Goal: Transaction & Acquisition: Purchase product/service

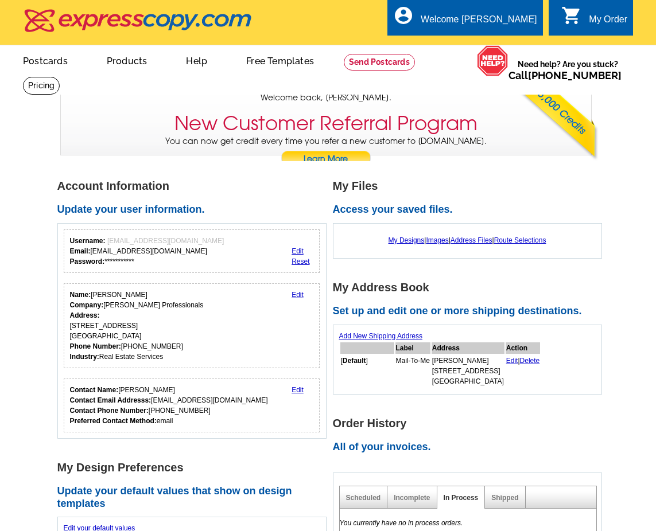
click at [596, 20] on div "My Order" at bounding box center [607, 22] width 38 height 16
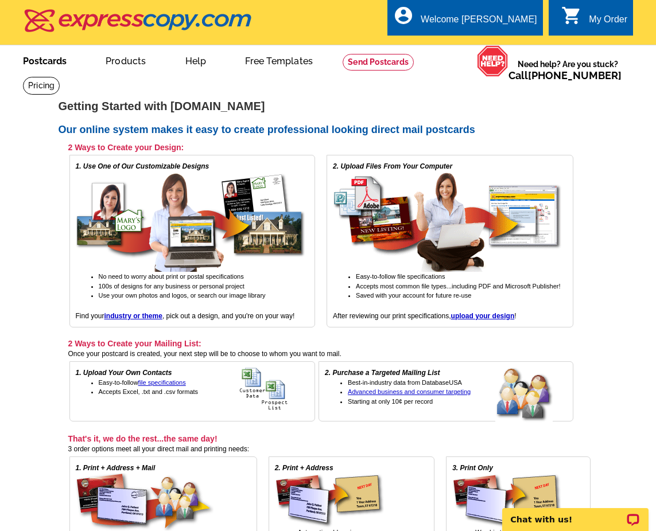
click at [48, 58] on link "Postcards" at bounding box center [45, 59] width 80 height 27
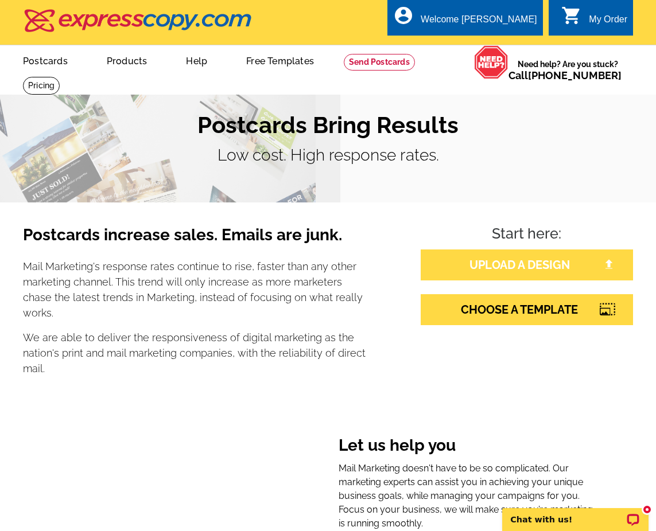
click at [497, 267] on link "UPLOAD A DESIGN" at bounding box center [526, 264] width 212 height 31
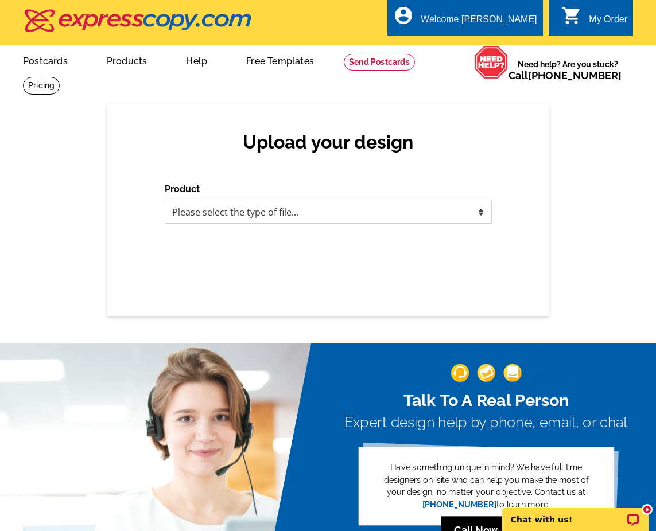
click at [467, 211] on select "Please select the type of file... Postcards Business Cards Letters and flyers G…" at bounding box center [328, 212] width 327 height 23
select select "1"
click at [165, 201] on select "Please select the type of file... Postcards Business Cards Letters and flyers G…" at bounding box center [328, 212] width 327 height 23
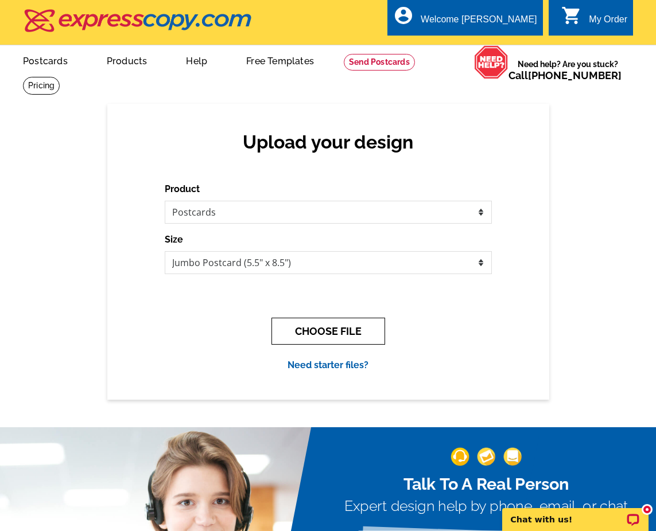
click at [340, 332] on button "CHOOSE FILE" at bounding box center [328, 331] width 114 height 27
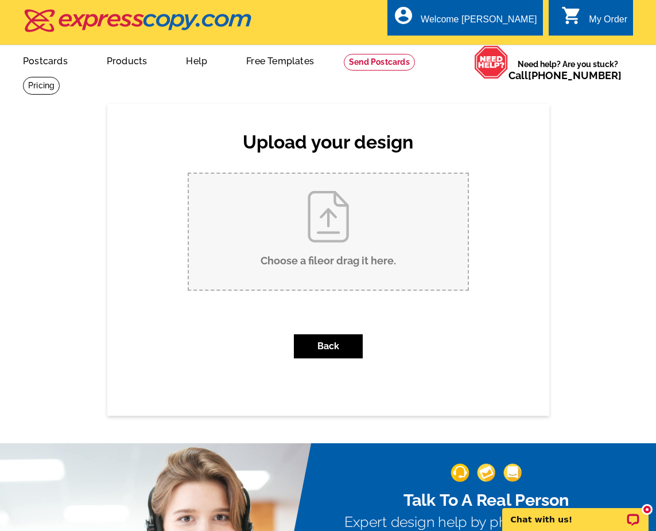
click at [330, 216] on input "Choose a file or drag it here ." at bounding box center [328, 232] width 279 height 116
type input "C:\fakepath\Postcard Just Sold (15).pdf"
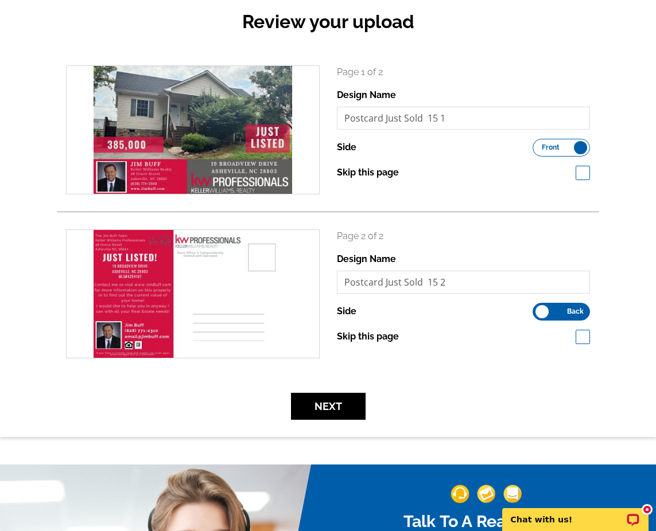
scroll to position [127, 0]
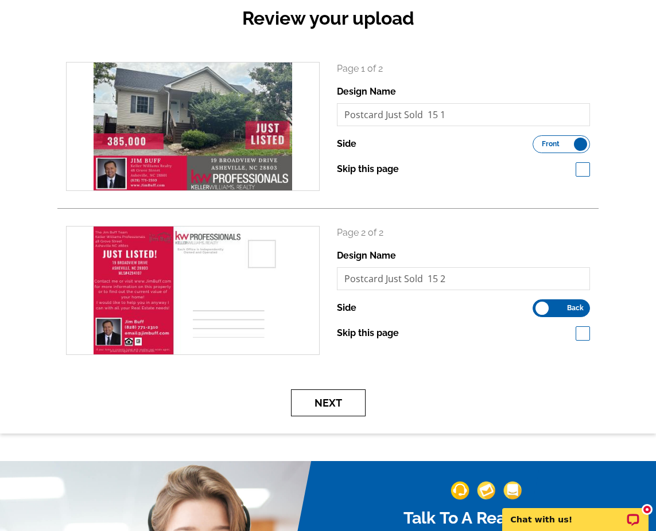
click at [345, 403] on button "Next" at bounding box center [328, 402] width 75 height 27
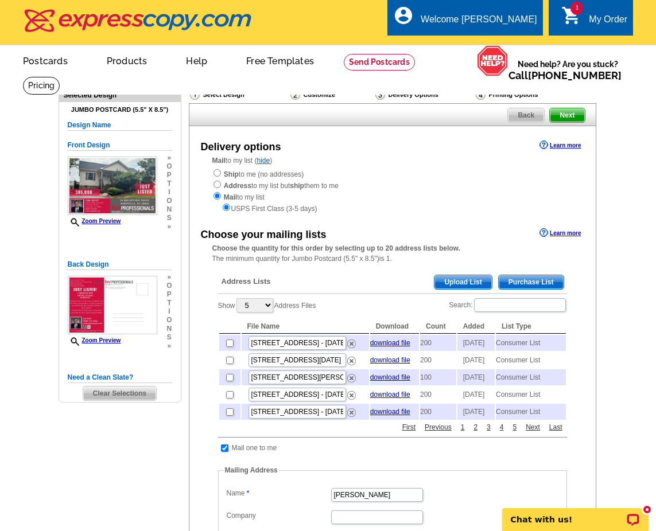
click at [523, 280] on span "Purchase List" at bounding box center [530, 282] width 65 height 14
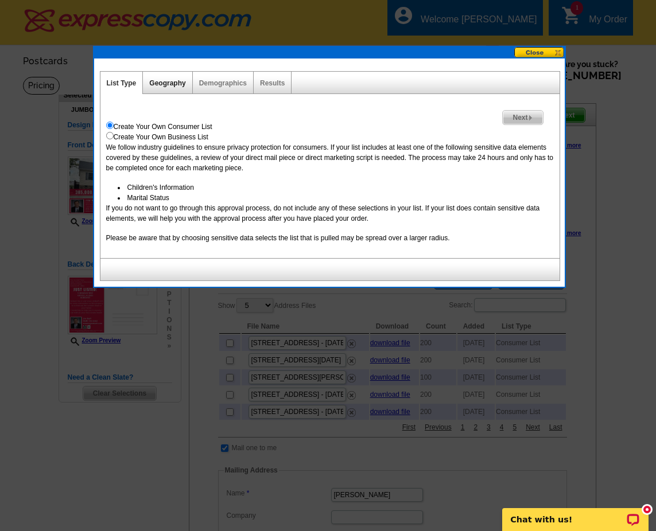
click at [159, 84] on link "Geography" at bounding box center [167, 83] width 36 height 8
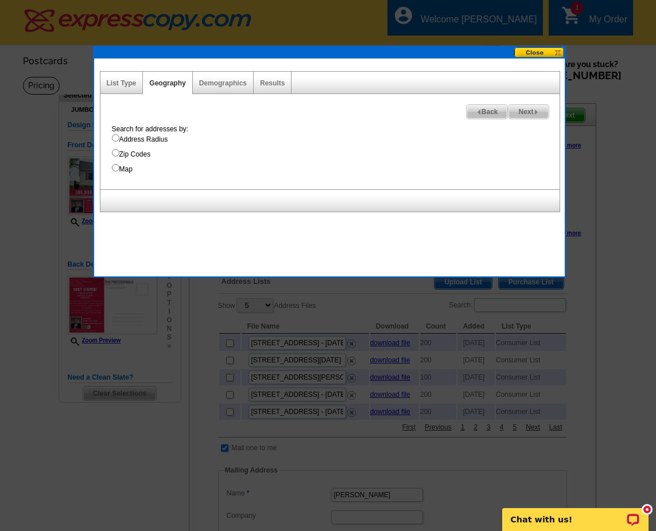
click at [116, 138] on input "Address Radius" at bounding box center [115, 137] width 7 height 7
radio input "true"
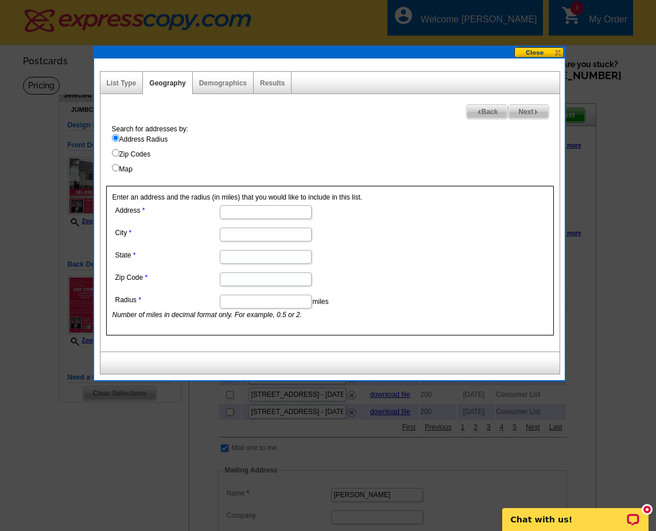
click at [234, 212] on input "Address" at bounding box center [266, 212] width 92 height 14
type input "19 Broadview Drive"
type input "Asheville"
type input "NC"
type input "28803"
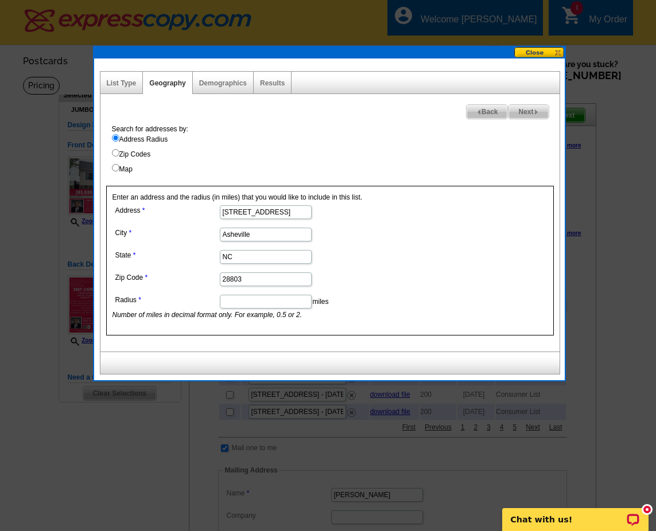
click at [256, 304] on input "Radius" at bounding box center [266, 302] width 92 height 14
type input ".5"
click at [530, 111] on span "Next" at bounding box center [528, 112] width 40 height 14
select select
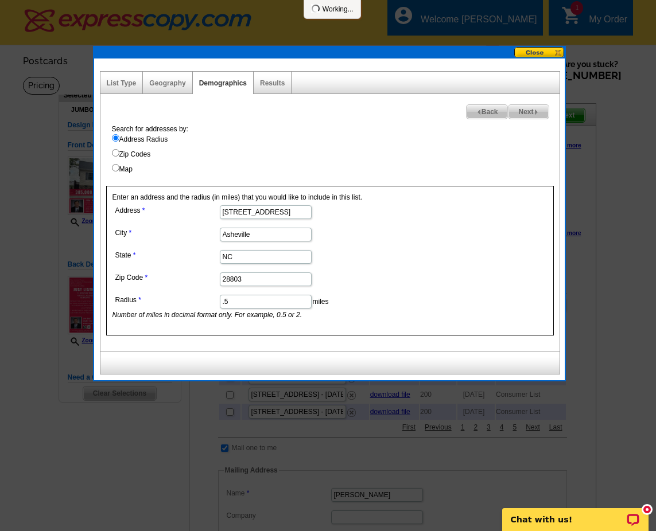
select select
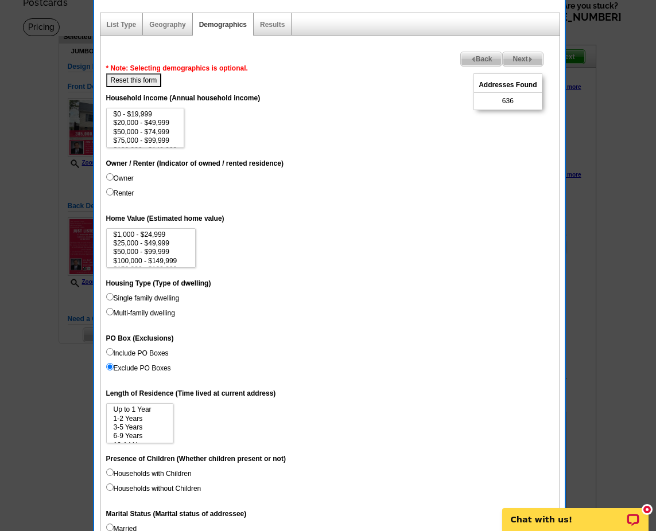
scroll to position [60, 0]
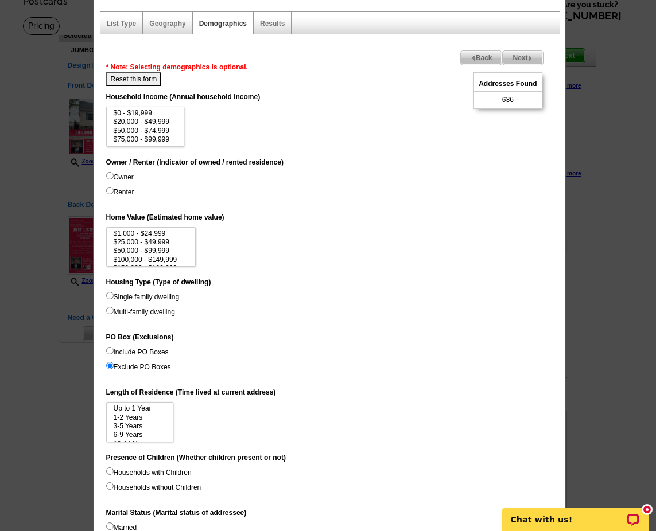
click at [111, 174] on input "Owner" at bounding box center [109, 175] width 7 height 7
radio input "true"
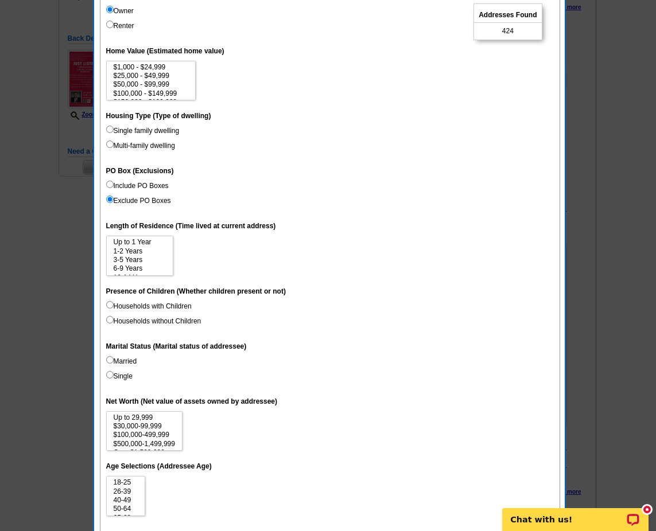
scroll to position [214, 0]
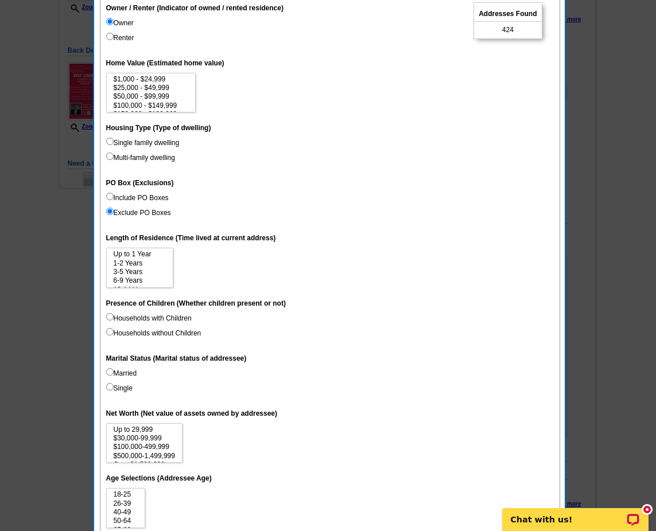
click at [111, 197] on input "Include PO Boxes" at bounding box center [109, 196] width 7 height 7
radio input "true"
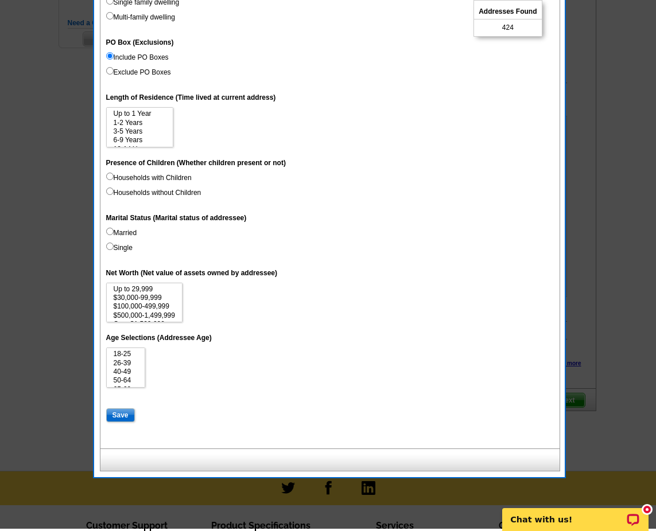
scroll to position [358, 0]
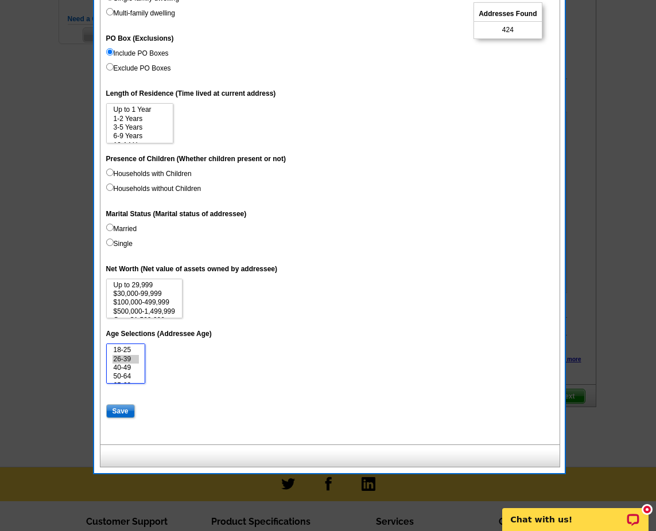
click at [127, 361] on option "26-39" at bounding box center [125, 359] width 27 height 9
click at [126, 367] on option "40-49" at bounding box center [125, 368] width 27 height 9
select select "26-39"
click at [127, 376] on option "50-64" at bounding box center [125, 376] width 27 height 9
click at [149, 294] on option "$30,000-99,999" at bounding box center [144, 294] width 64 height 9
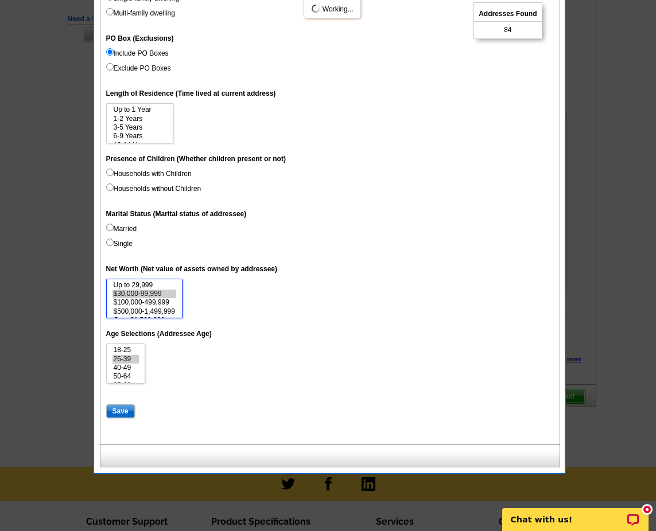
click at [149, 302] on option "$100,000-499,999" at bounding box center [144, 302] width 64 height 9
select select "30000-99999"
click at [149, 310] on select "Up to 29,999 $30,000-99,999 $100,000-499,999 $500,000-1,499,999 Over $1,500,000" at bounding box center [144, 299] width 76 height 40
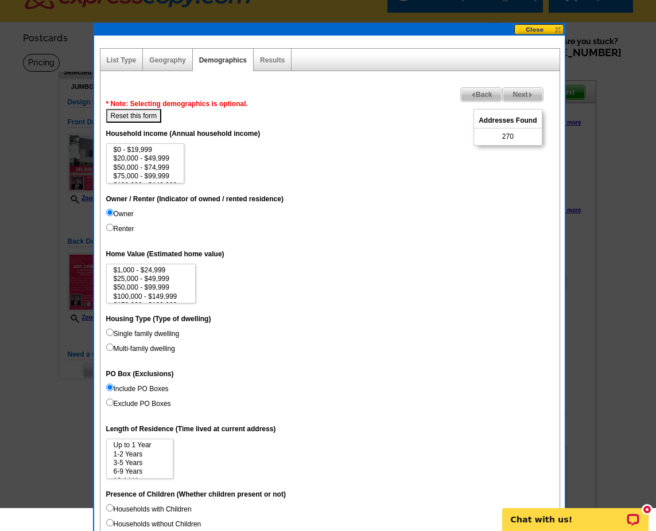
scroll to position [0, 0]
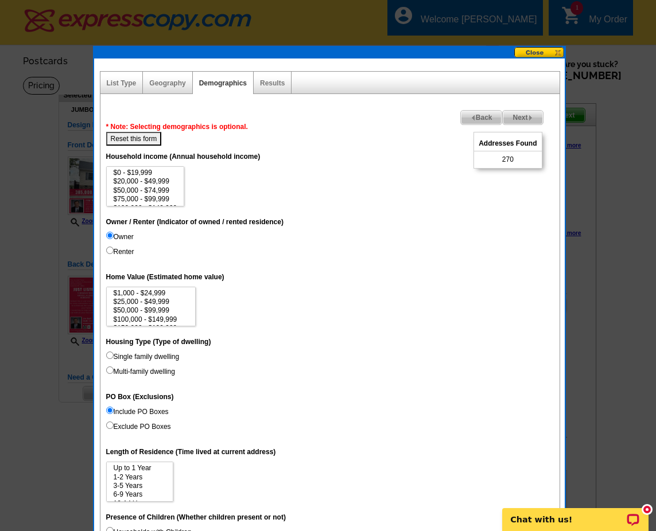
click at [521, 118] on span "Next" at bounding box center [522, 118] width 40 height 14
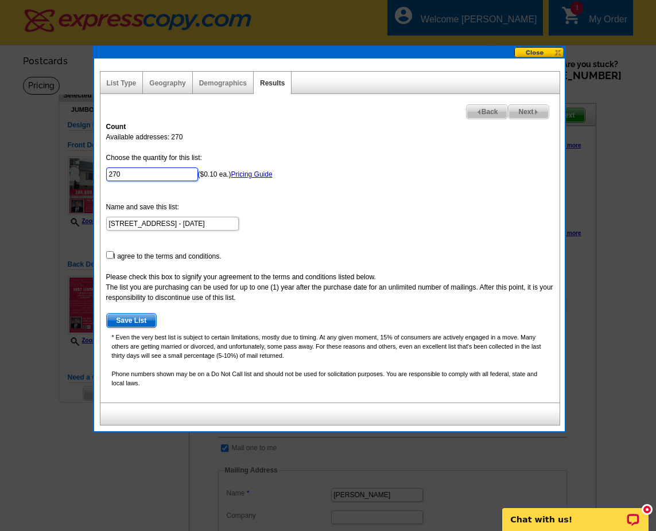
click at [130, 173] on input "270" at bounding box center [152, 174] width 92 height 14
type input "200"
click at [108, 259] on form "Choose the quantity for this list: 200 ($0.10 ea.) Pricing Guide Name and save …" at bounding box center [329, 241] width 447 height 176
click at [113, 249] on form "Choose the quantity for this list: 200 ($0.10 ea.) Pricing Guide Name and save …" at bounding box center [329, 241] width 447 height 176
click at [110, 254] on input "checkbox" at bounding box center [109, 254] width 7 height 7
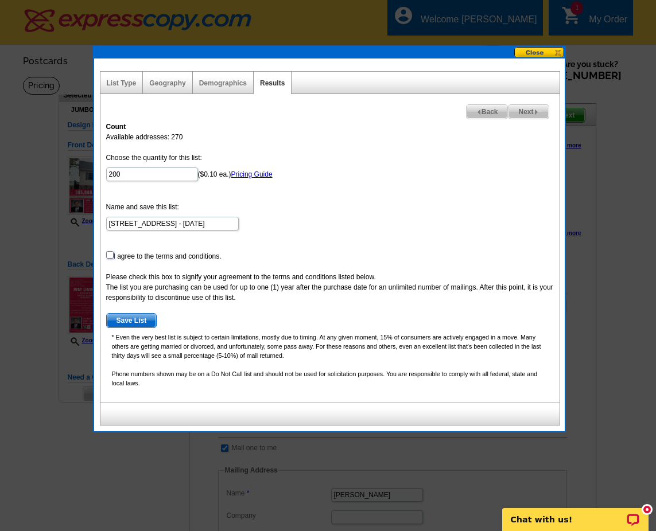
checkbox input "true"
click at [139, 325] on span "Save List" at bounding box center [132, 321] width 50 height 14
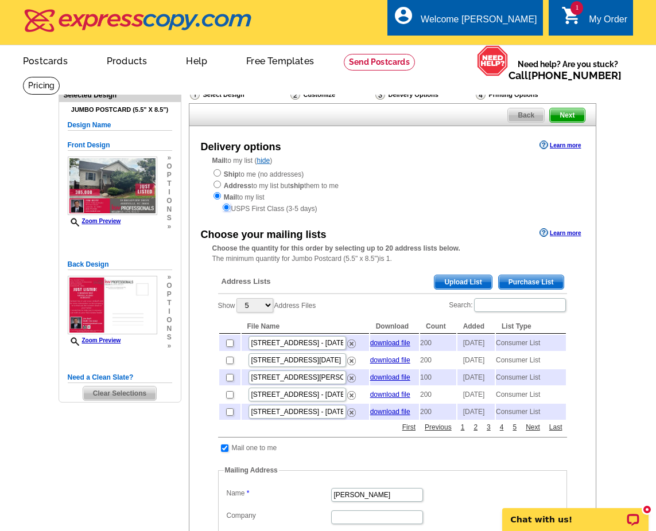
click at [225, 210] on input "radio" at bounding box center [226, 207] width 7 height 7
click at [228, 207] on input "radio" at bounding box center [226, 207] width 7 height 7
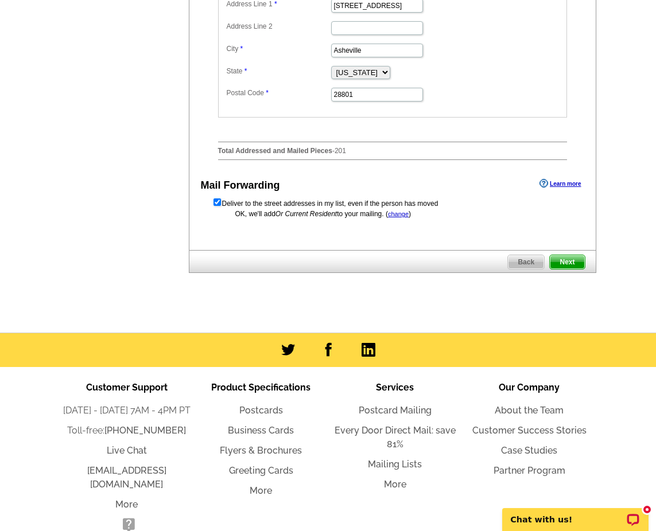
scroll to position [556, 0]
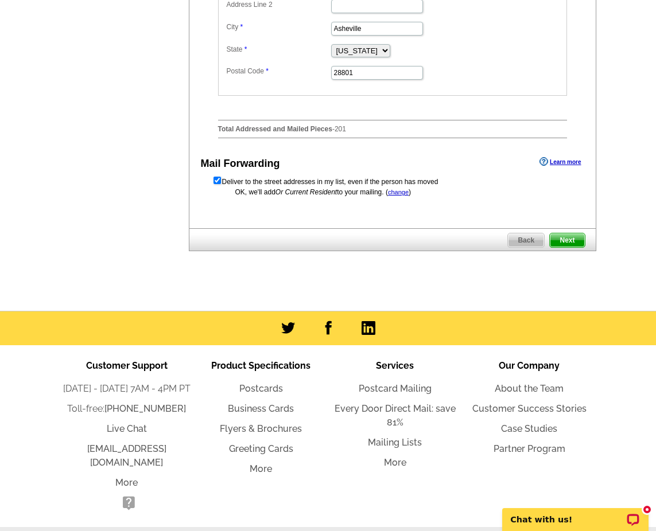
click at [566, 247] on span "Next" at bounding box center [566, 240] width 34 height 14
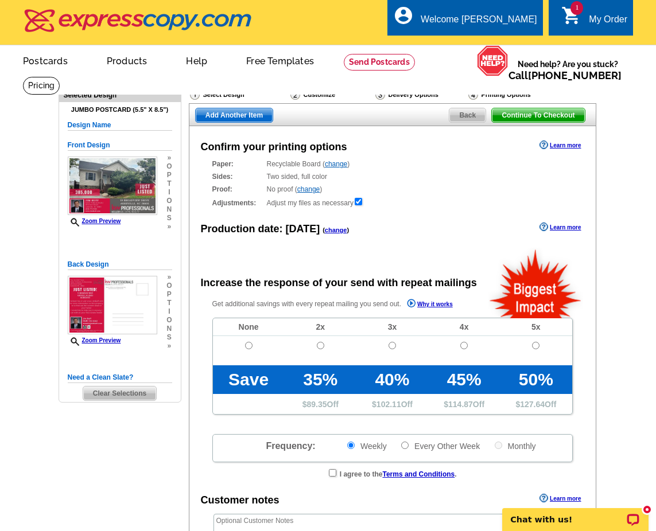
radio input "false"
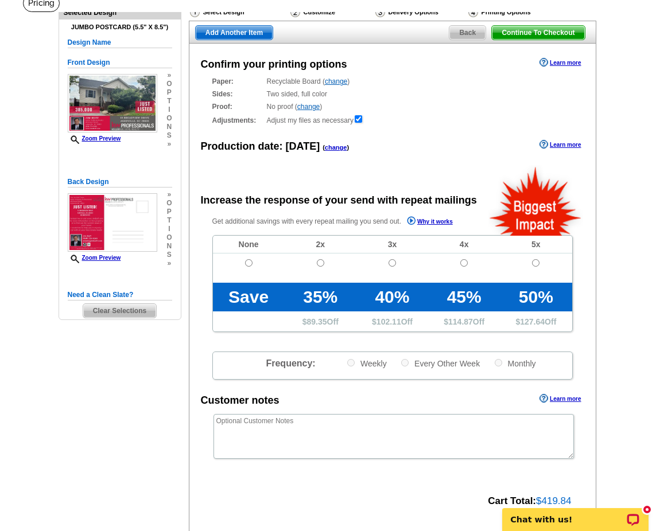
scroll to position [67, 0]
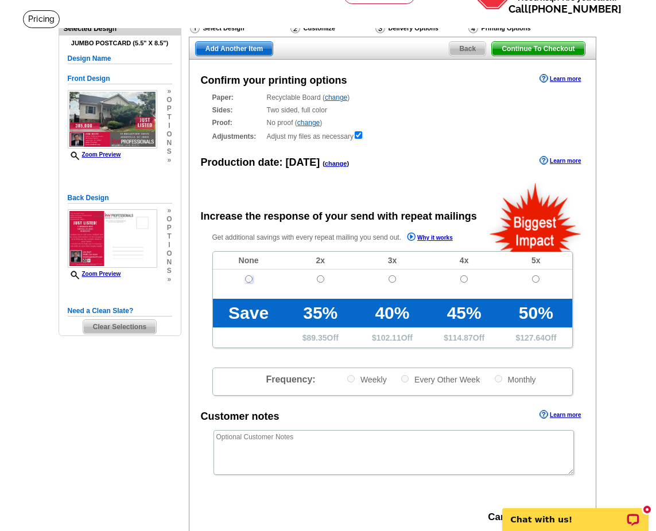
click at [247, 276] on input "radio" at bounding box center [248, 278] width 7 height 7
radio input "true"
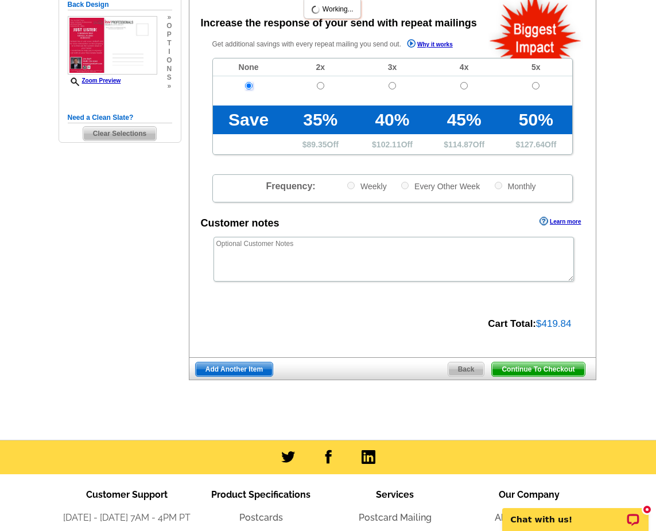
scroll to position [279, 0]
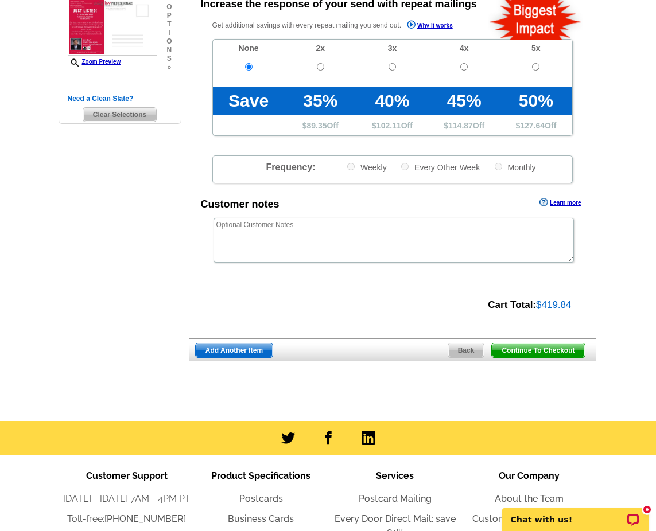
click at [559, 353] on span "Continue To Checkout" at bounding box center [538, 351] width 92 height 14
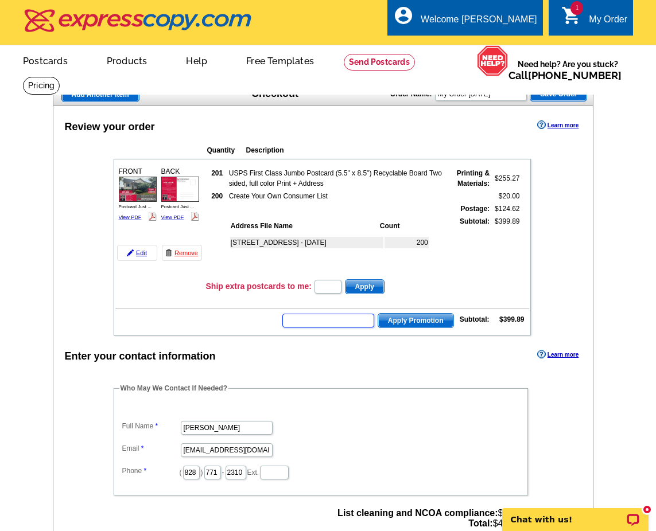
click at [357, 321] on input "text" at bounding box center [328, 321] width 92 height 14
type input "GROW0825"
click at [412, 320] on span "Apply Promotion" at bounding box center [415, 321] width 75 height 14
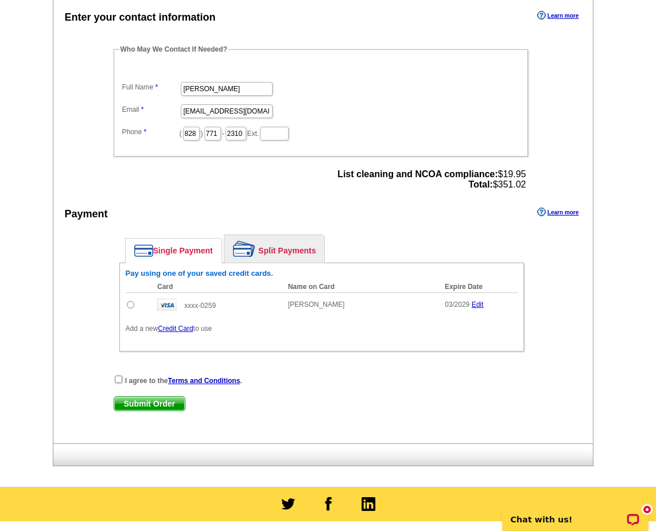
scroll to position [372, 0]
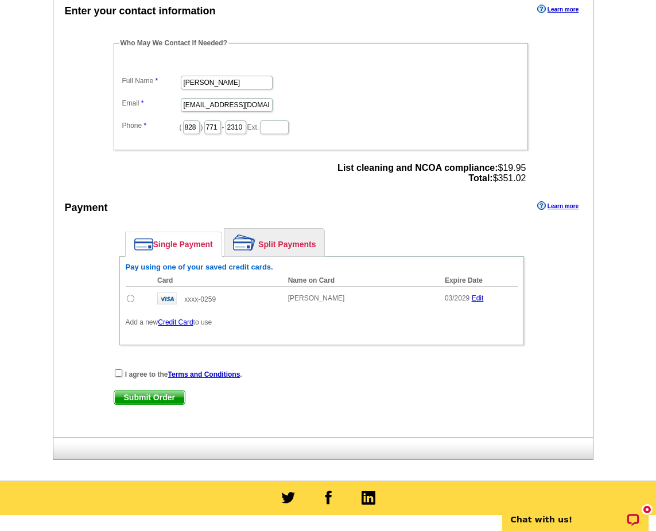
click at [130, 301] on input "radio" at bounding box center [130, 298] width 7 height 7
radio input "true"
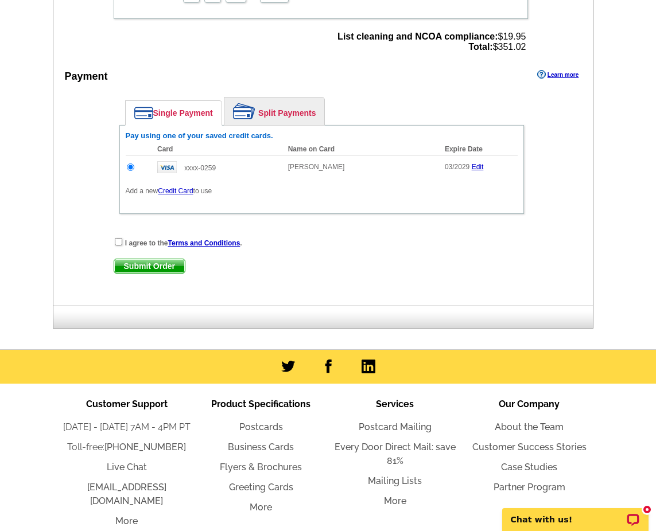
scroll to position [547, 0]
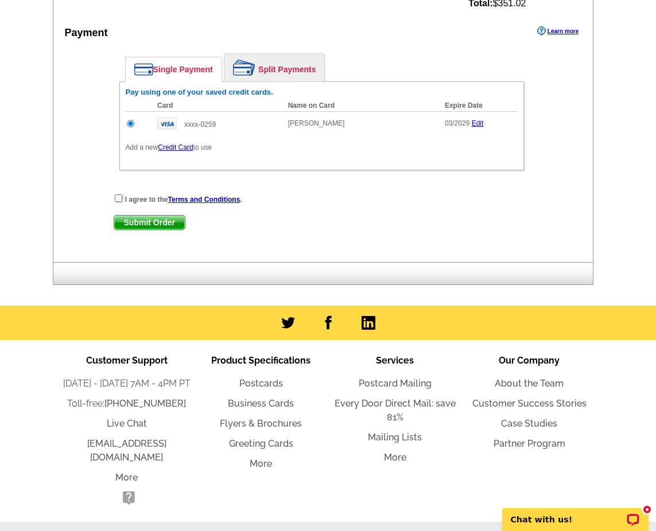
click at [120, 200] on input "checkbox" at bounding box center [118, 197] width 7 height 7
checkbox input "true"
click at [132, 220] on span "Submit Order" at bounding box center [149, 223] width 71 height 14
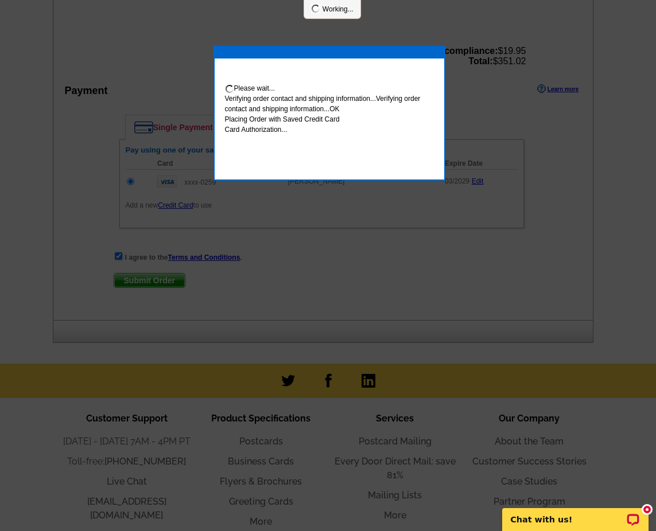
scroll to position [605, 0]
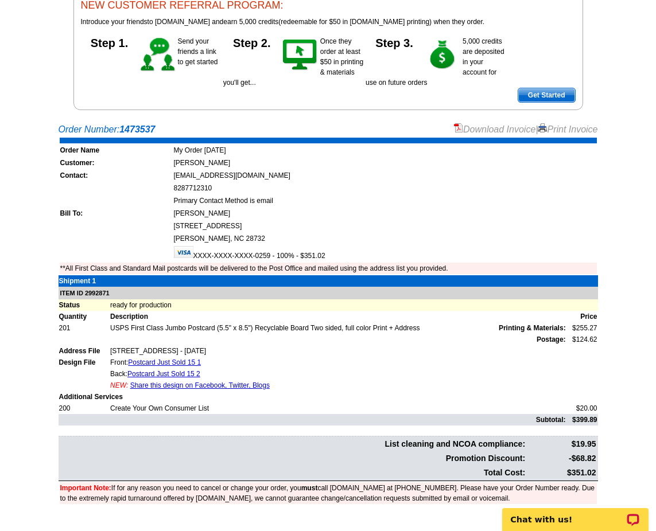
scroll to position [155, 0]
